Goal: Find specific page/section: Find specific page/section

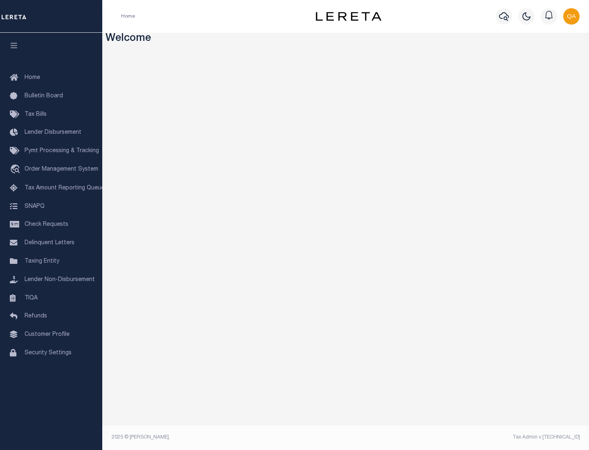
click at [51, 225] on span "Check Requests" at bounding box center [47, 225] width 44 height 6
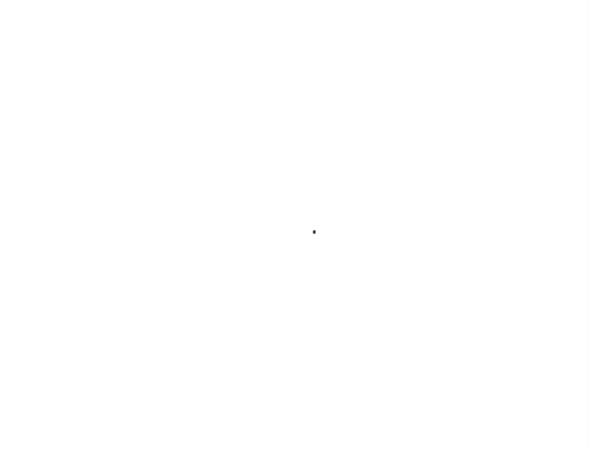
select select "50"
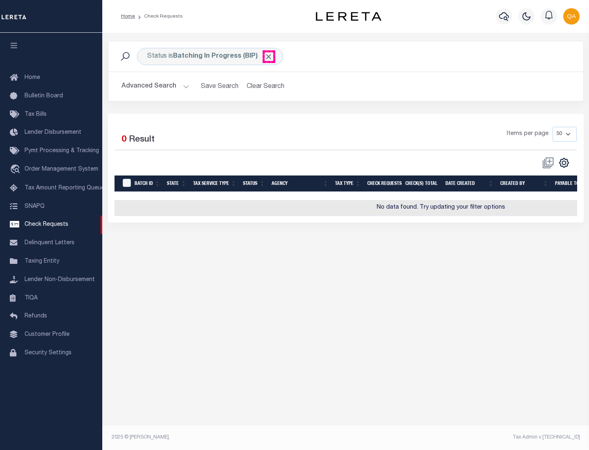
click at [269, 56] on span "Click to Remove" at bounding box center [268, 56] width 9 height 9
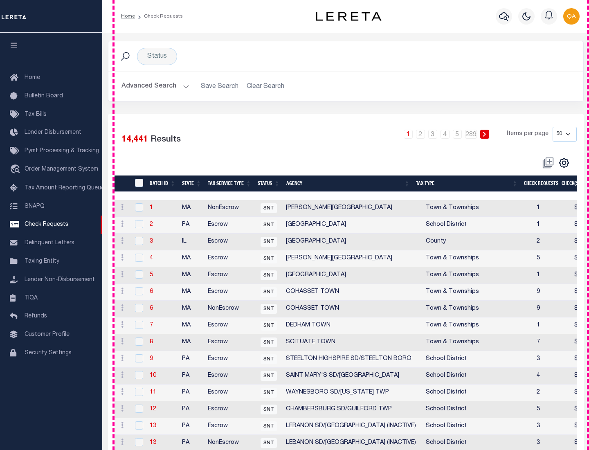
scroll to position [394, 0]
